Goal: Information Seeking & Learning: Learn about a topic

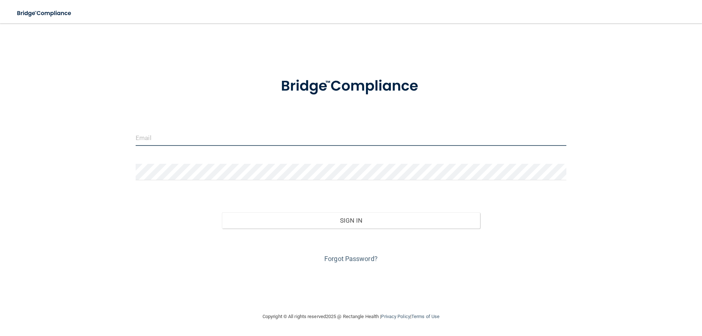
type input "[PERSON_NAME][EMAIL_ADDRESS][DOMAIN_NAME]"
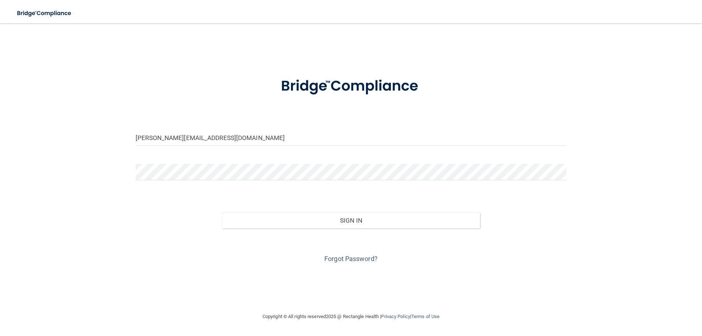
click at [334, 229] on div "Forgot Password?" at bounding box center [351, 247] width 442 height 37
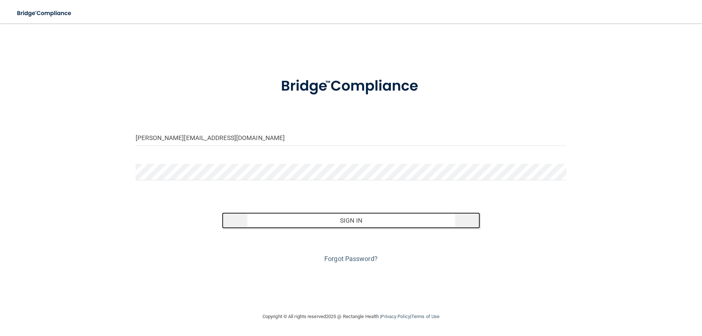
click at [346, 224] on button "Sign In" at bounding box center [351, 220] width 259 height 16
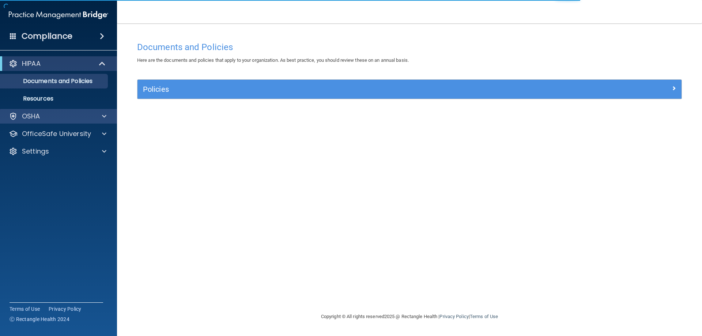
click at [86, 121] on div "OSHA" at bounding box center [58, 116] width 117 height 15
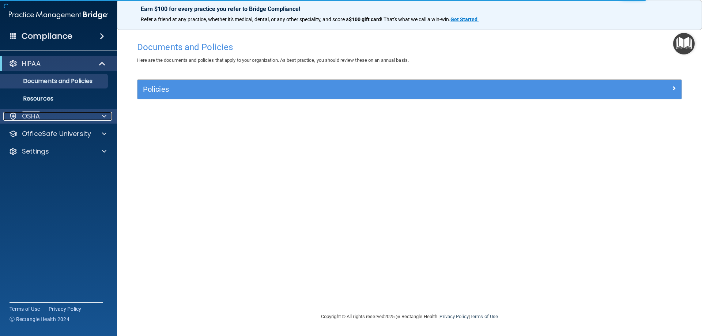
click at [101, 114] on div at bounding box center [103, 116] width 18 height 9
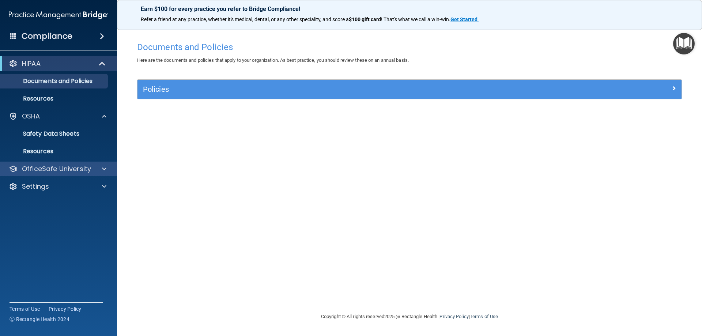
click at [113, 167] on div "OfficeSafe University" at bounding box center [58, 169] width 117 height 15
click at [101, 169] on div at bounding box center [103, 169] width 18 height 9
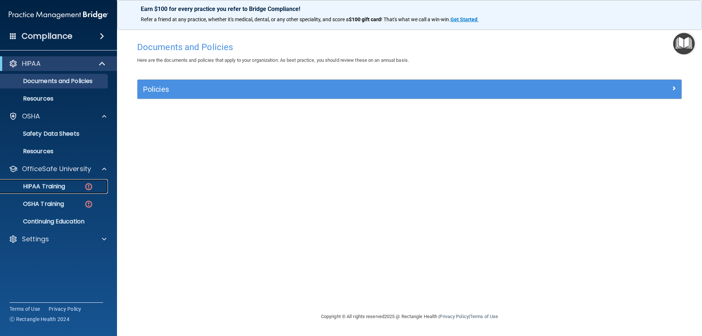
click at [74, 185] on div "HIPAA Training" at bounding box center [55, 186] width 100 height 7
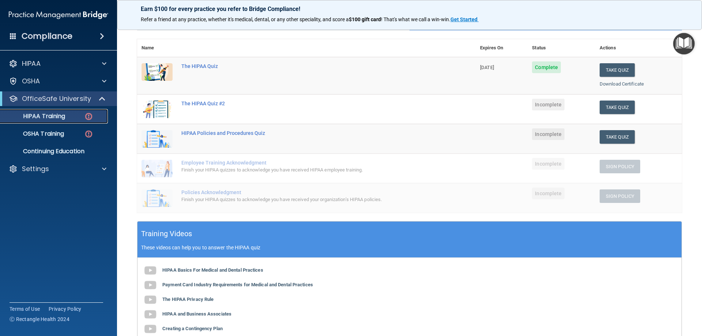
scroll to position [37, 0]
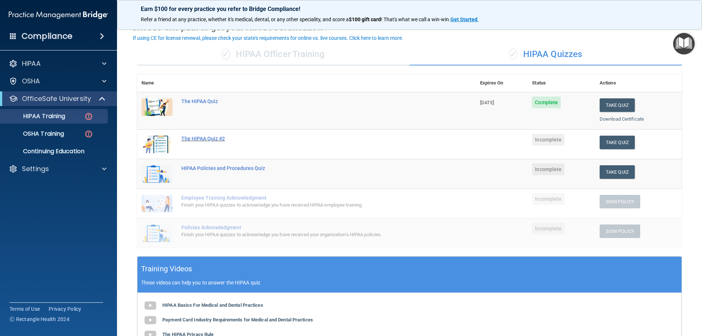
click at [219, 139] on div "The HIPAA Quiz #2" at bounding box center [310, 139] width 258 height 6
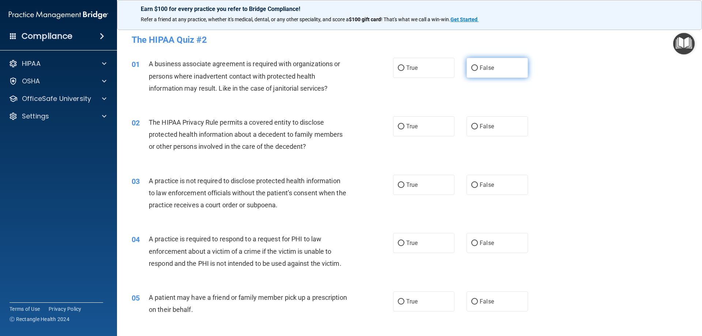
click at [467, 68] on label "False" at bounding box center [497, 68] width 61 height 20
click at [471, 68] on input "False" at bounding box center [474, 67] width 7 height 5
radio input "true"
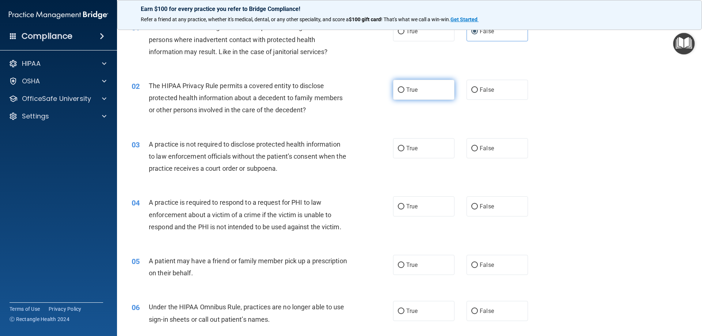
click at [411, 90] on span "True" at bounding box center [411, 89] width 11 height 7
click at [404, 90] on input "True" at bounding box center [401, 89] width 7 height 5
radio input "true"
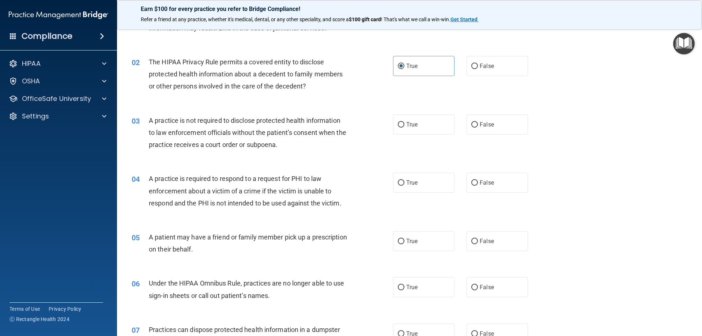
scroll to position [73, 0]
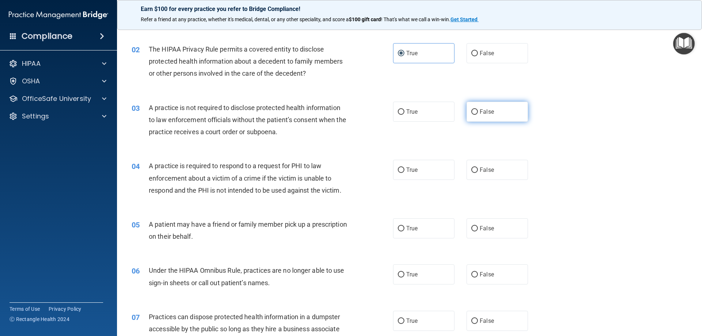
click at [500, 121] on label "False" at bounding box center [497, 112] width 61 height 20
click at [478, 115] on input "False" at bounding box center [474, 111] width 7 height 5
radio input "true"
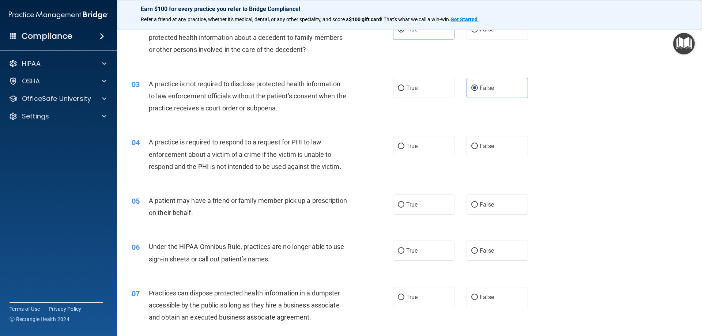
scroll to position [110, 0]
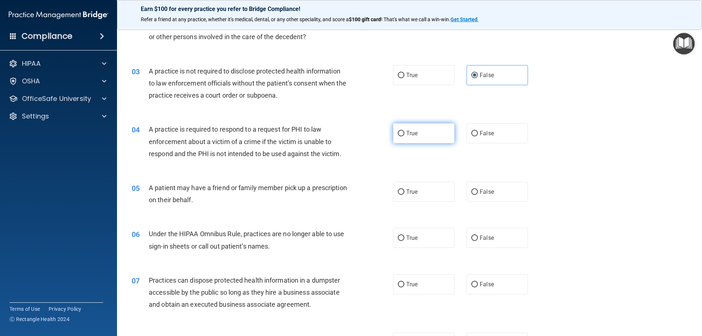
click at [420, 142] on label "True" at bounding box center [423, 133] width 61 height 20
click at [404, 136] on input "True" at bounding box center [401, 133] width 7 height 5
radio input "true"
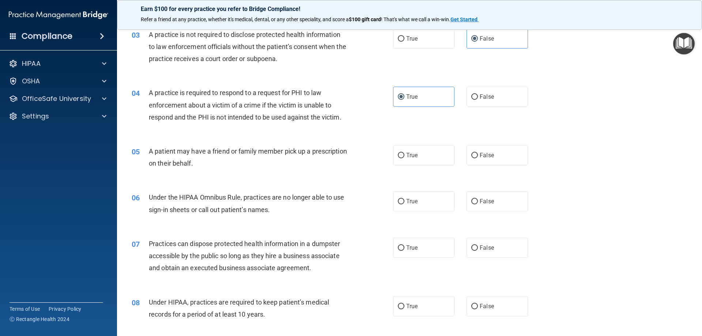
scroll to position [183, 0]
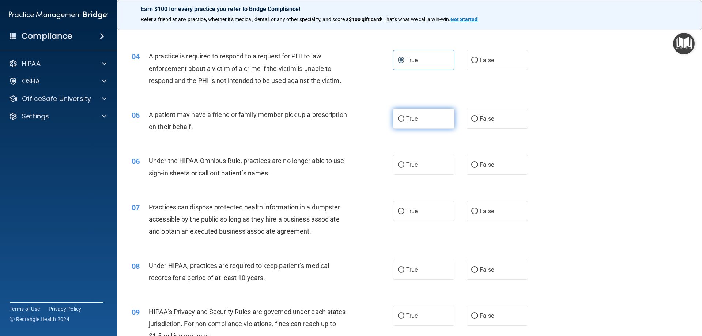
click at [436, 119] on label "True" at bounding box center [423, 119] width 61 height 20
click at [404, 119] on input "True" at bounding box center [401, 118] width 7 height 5
radio input "true"
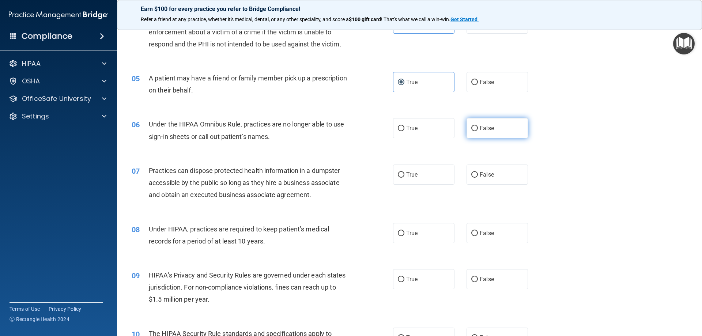
click at [481, 130] on span "False" at bounding box center [487, 128] width 14 height 7
click at [478, 130] on input "False" at bounding box center [474, 128] width 7 height 5
radio input "true"
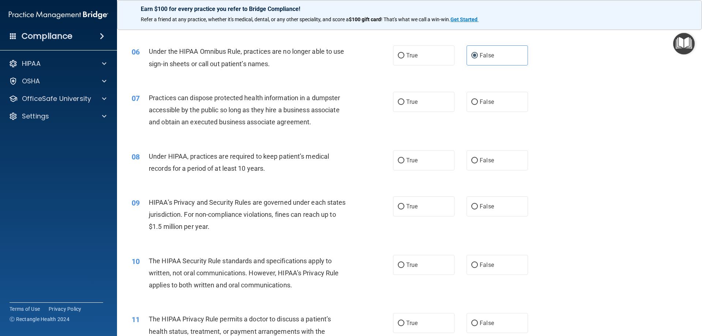
scroll to position [293, 0]
click at [471, 103] on input "False" at bounding box center [474, 101] width 7 height 5
radio input "true"
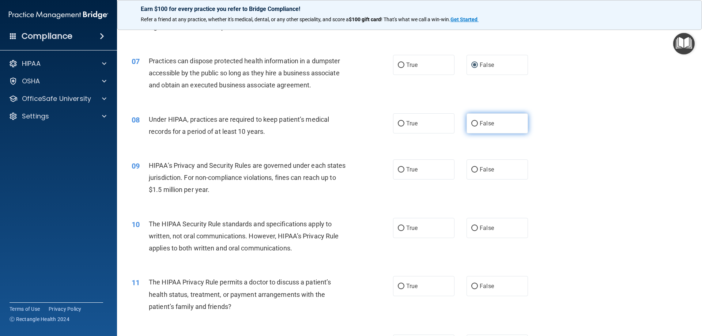
click at [494, 130] on label "False" at bounding box center [497, 123] width 61 height 20
click at [478, 127] on input "False" at bounding box center [474, 123] width 7 height 5
radio input "true"
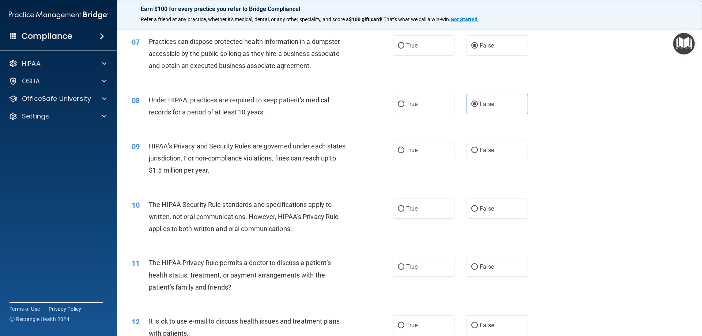
scroll to position [366, 0]
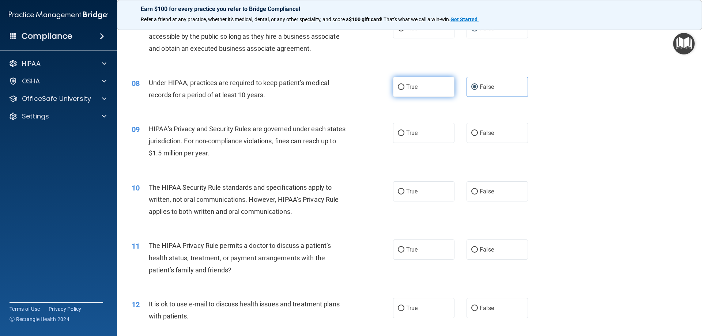
click at [396, 91] on label "True" at bounding box center [423, 87] width 61 height 20
click at [398, 90] on input "True" at bounding box center [401, 86] width 7 height 5
radio input "true"
click at [493, 95] on label "False" at bounding box center [497, 87] width 61 height 20
click at [478, 90] on input "False" at bounding box center [474, 86] width 7 height 5
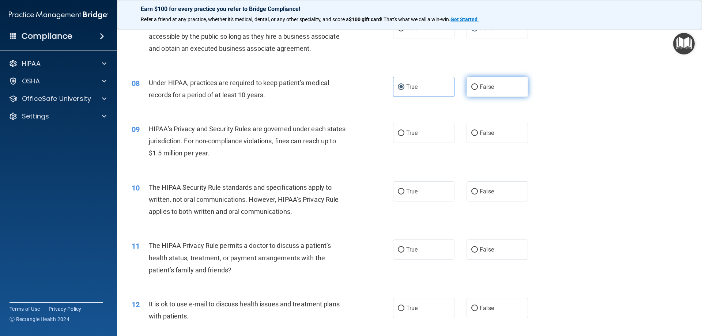
radio input "true"
radio input "false"
click at [409, 142] on label "True" at bounding box center [423, 133] width 61 height 20
click at [404, 136] on input "True" at bounding box center [401, 133] width 7 height 5
radio input "true"
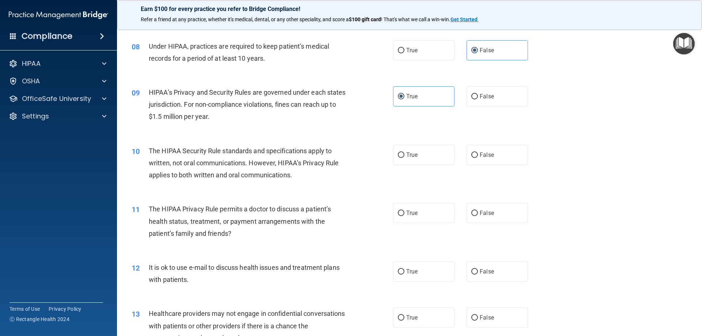
scroll to position [439, 0]
